Goal: Task Accomplishment & Management: Manage account settings

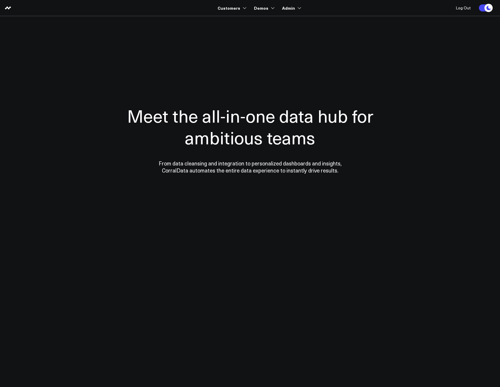
click at [307, 38] on section "Meet the all-in-one data hub for ambitious teams From data cleansing and integr…" at bounding box center [250, 118] width 422 height 205
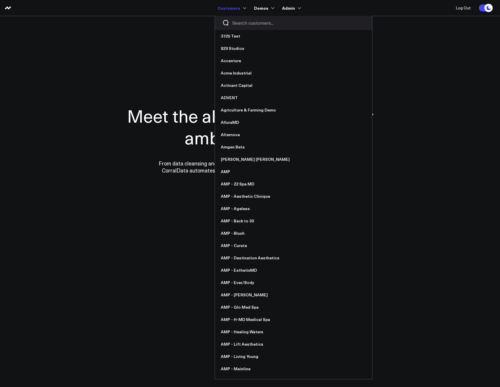
click at [244, 27] on div at bounding box center [293, 23] width 157 height 14
click at [241, 26] on input "Search customers input" at bounding box center [298, 23] width 133 height 6
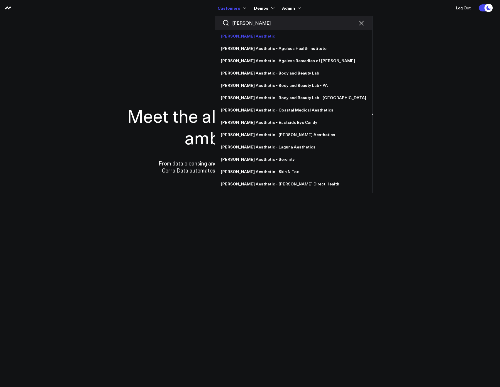
type input "annie"
click at [245, 35] on link "[PERSON_NAME] Aesthetic" at bounding box center [293, 36] width 157 height 12
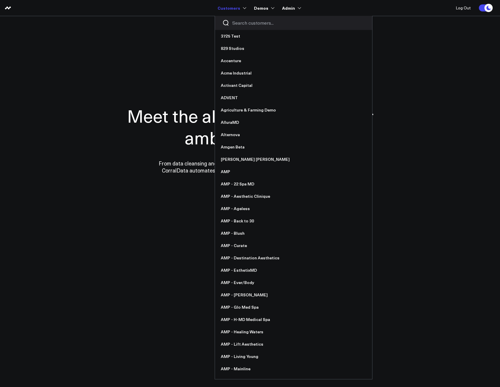
click at [236, 26] on input "Search customers input" at bounding box center [298, 23] width 133 height 6
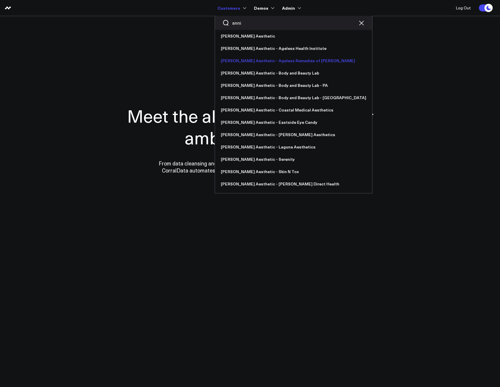
type input "anni"
click at [255, 61] on link "[PERSON_NAME] Aesthetic - Ageless Remedies of [PERSON_NAME]" at bounding box center [293, 61] width 157 height 12
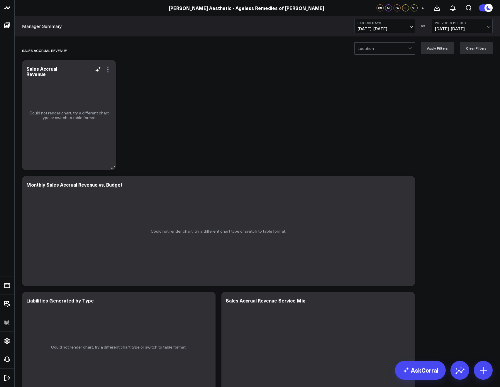
click at [109, 68] on icon at bounding box center [107, 69] width 7 height 7
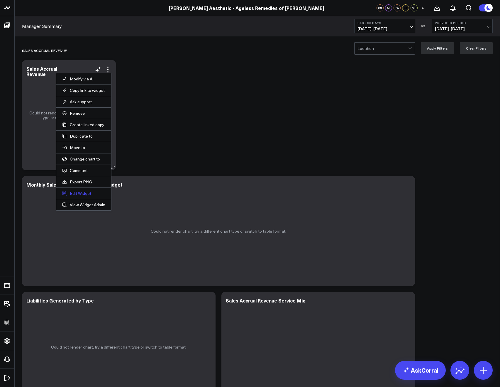
click at [78, 193] on button "Edit Widget" at bounding box center [83, 193] width 43 height 5
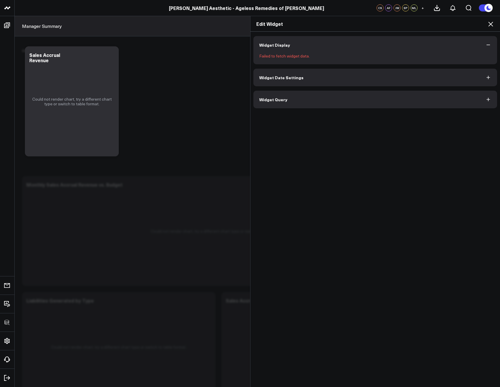
click at [491, 25] on icon at bounding box center [490, 24] width 7 height 7
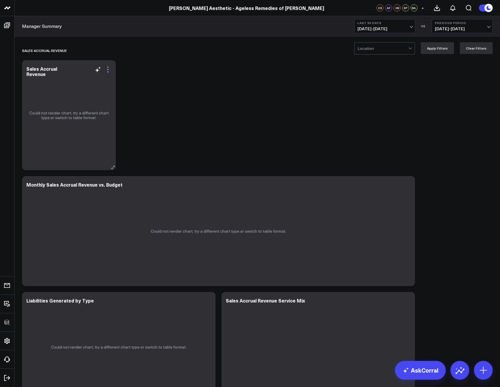
click at [108, 67] on icon at bounding box center [107, 67] width 1 height 1
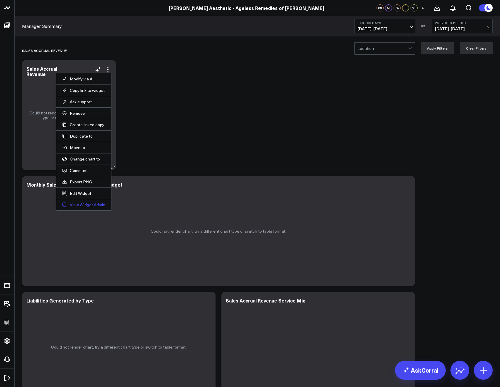
click at [91, 204] on link "View Widget Admin" at bounding box center [83, 204] width 43 height 5
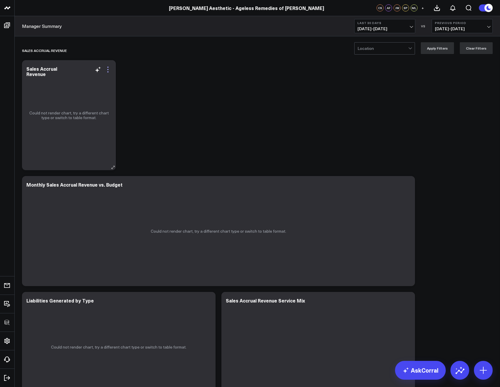
click at [107, 67] on icon at bounding box center [107, 67] width 1 height 1
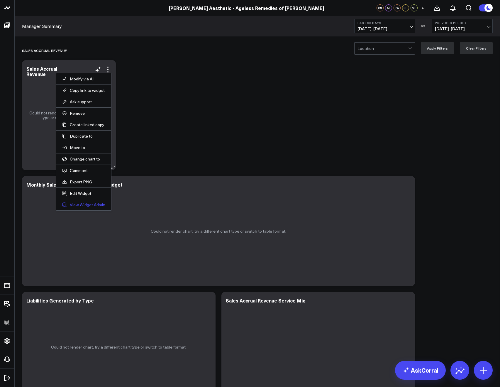
click at [93, 204] on link "View Widget Admin" at bounding box center [83, 204] width 43 height 5
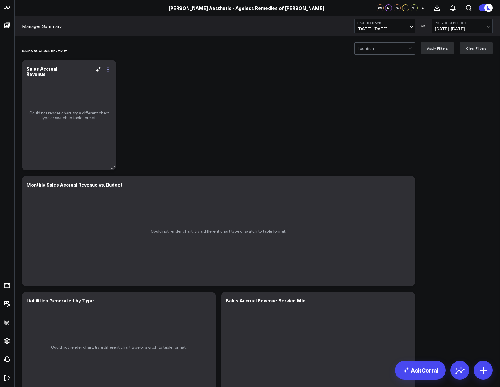
click at [108, 70] on icon at bounding box center [107, 69] width 1 height 1
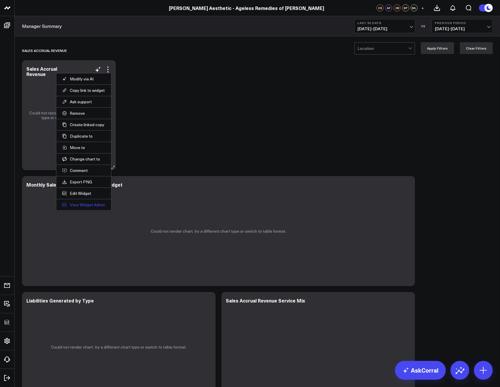
click at [83, 204] on link "View Widget Admin" at bounding box center [83, 204] width 43 height 5
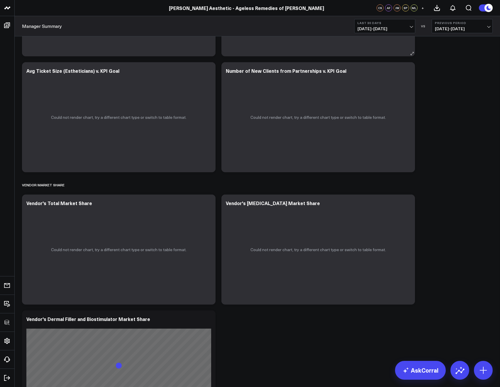
scroll to position [1910, 0]
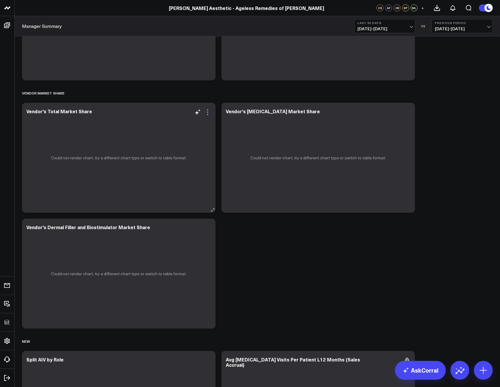
click at [211, 111] on icon at bounding box center [207, 112] width 7 height 7
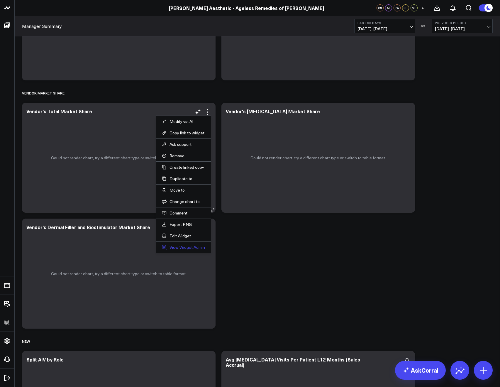
click at [179, 248] on link "View Widget Admin" at bounding box center [183, 247] width 43 height 5
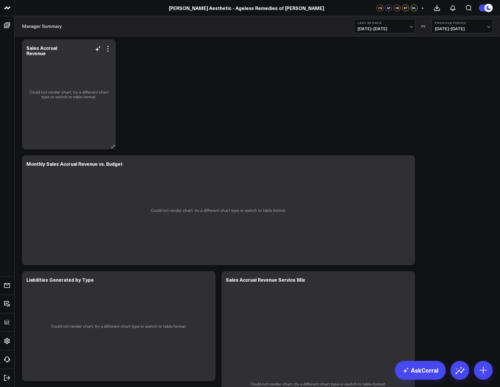
scroll to position [0, 0]
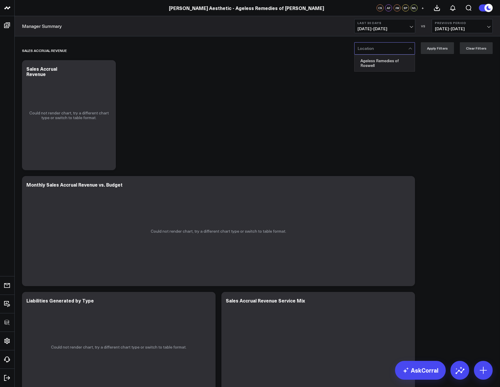
click at [368, 45] on div at bounding box center [383, 49] width 51 height 12
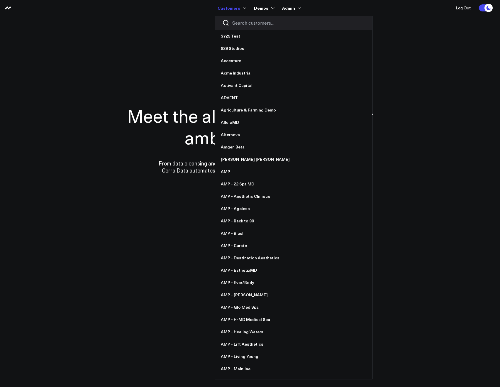
click at [239, 19] on div at bounding box center [293, 23] width 157 height 14
click at [238, 20] on input "Search customers input" at bounding box center [298, 23] width 133 height 6
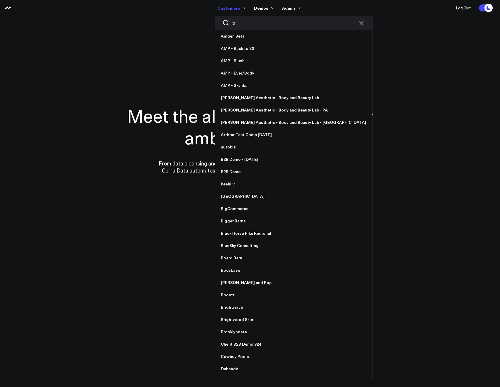
type input "bo"
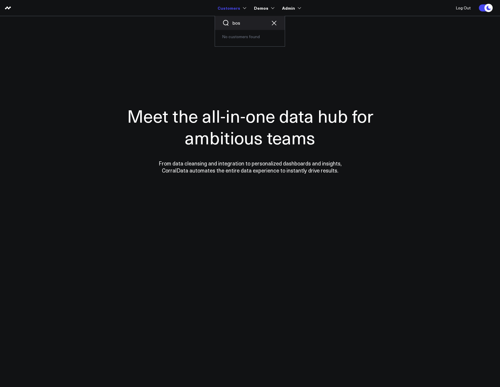
click at [249, 26] on input "bos" at bounding box center [249, 23] width 35 height 6
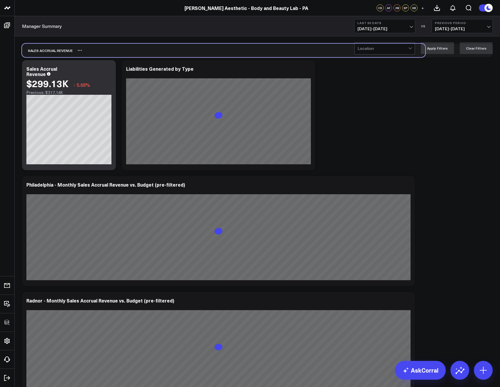
click at [371, 57] on div "Sales Accrual Revenue" at bounding box center [223, 50] width 403 height 13
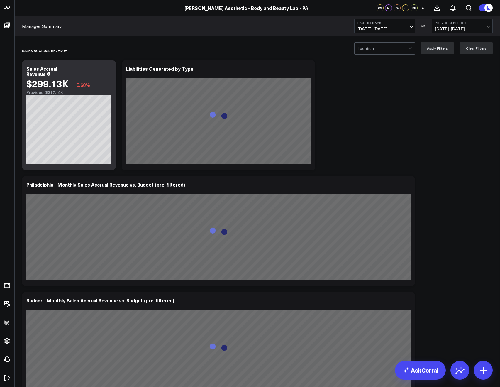
click at [368, 53] on div at bounding box center [383, 49] width 51 height 12
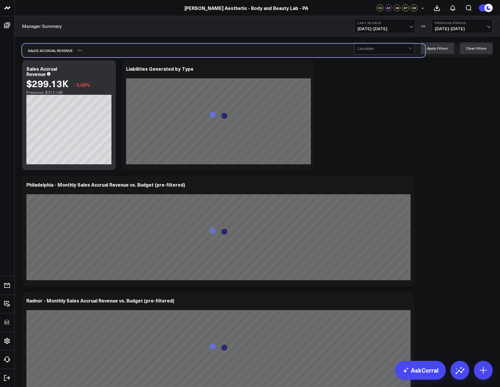
click at [289, 47] on div "Sales Accrual Revenue" at bounding box center [223, 50] width 403 height 13
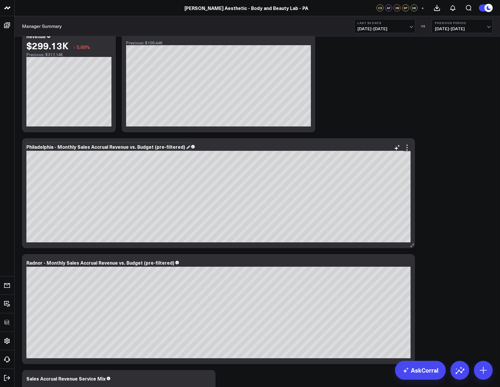
scroll to position [43, 0]
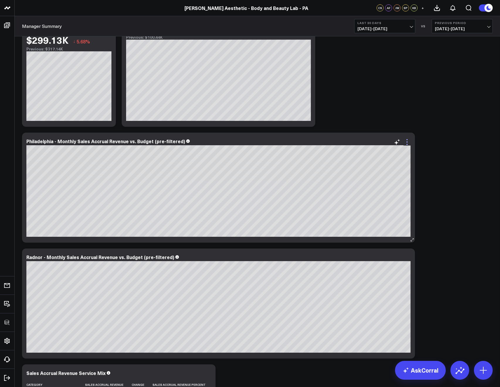
click at [406, 143] on icon at bounding box center [407, 141] width 7 height 7
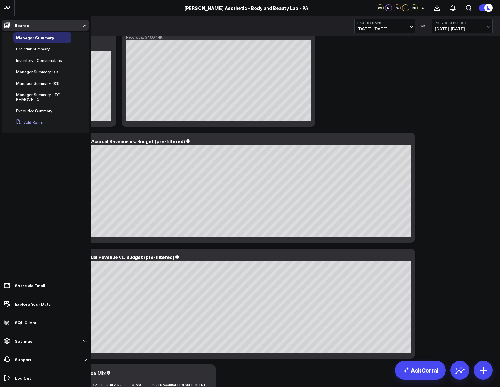
click at [26, 121] on button "Add Board" at bounding box center [28, 122] width 30 height 11
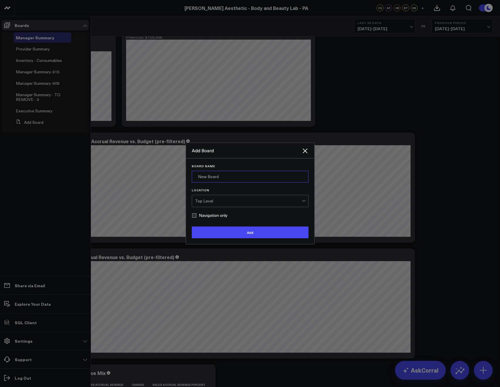
click at [217, 178] on input "Board Name" at bounding box center [250, 177] width 117 height 12
type input "Sandbox"
click at [192, 226] on button "Add" at bounding box center [250, 232] width 117 height 12
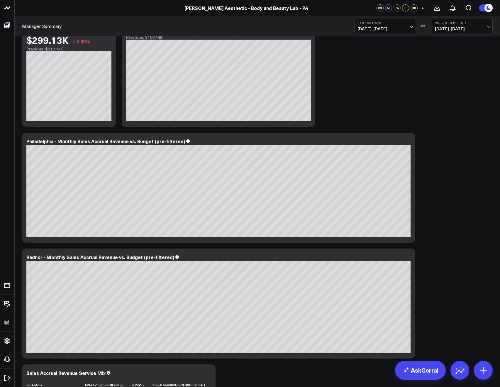
click at [408, 142] on icon at bounding box center [407, 141] width 7 height 7
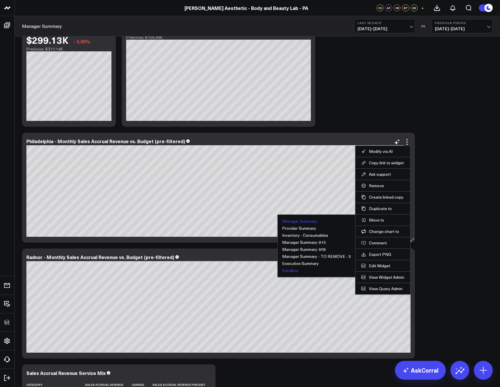
click at [296, 270] on button "Sandbox" at bounding box center [290, 270] width 16 height 4
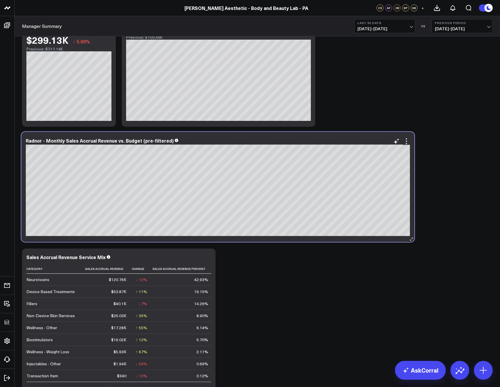
click at [410, 142] on div "Radnor - Monthly Sales Accrual Revenue vs. Budget (pre-filtered) [fontSize:14px…" at bounding box center [217, 187] width 393 height 110
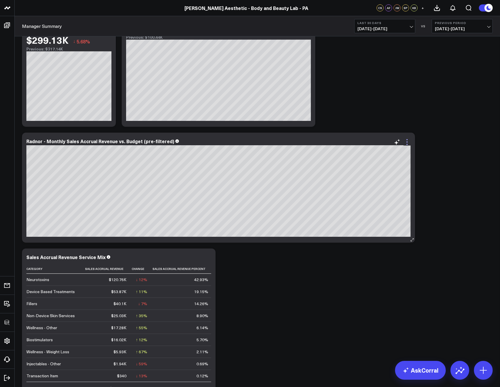
click at [409, 142] on icon at bounding box center [407, 141] width 7 height 7
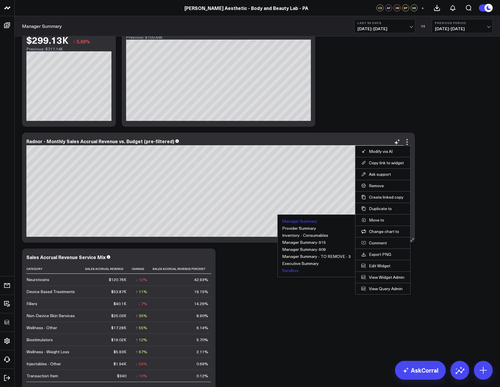
click at [289, 269] on button "Sandbox" at bounding box center [290, 270] width 16 height 4
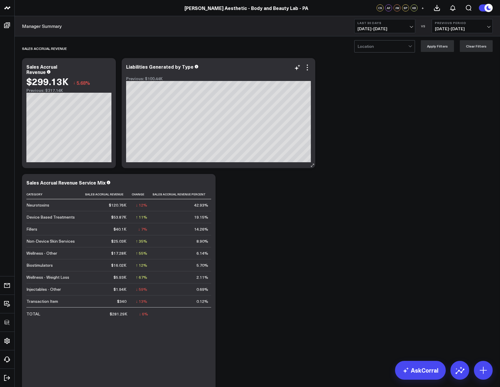
scroll to position [0, 0]
